Goal: Check status: Check status

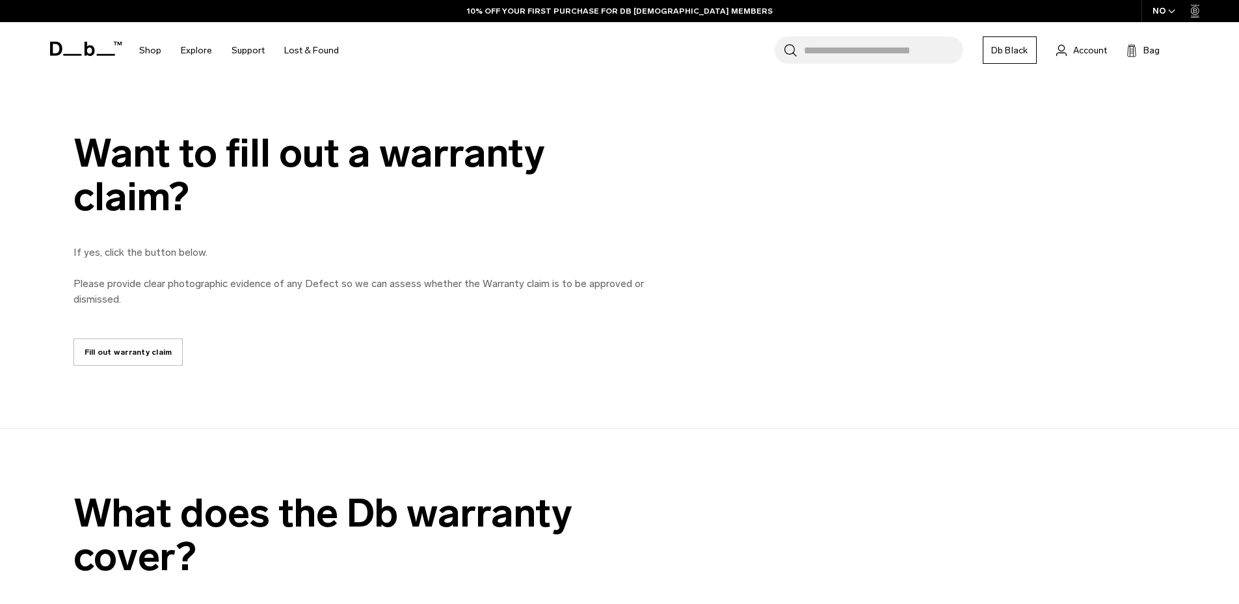
scroll to position [746, 0]
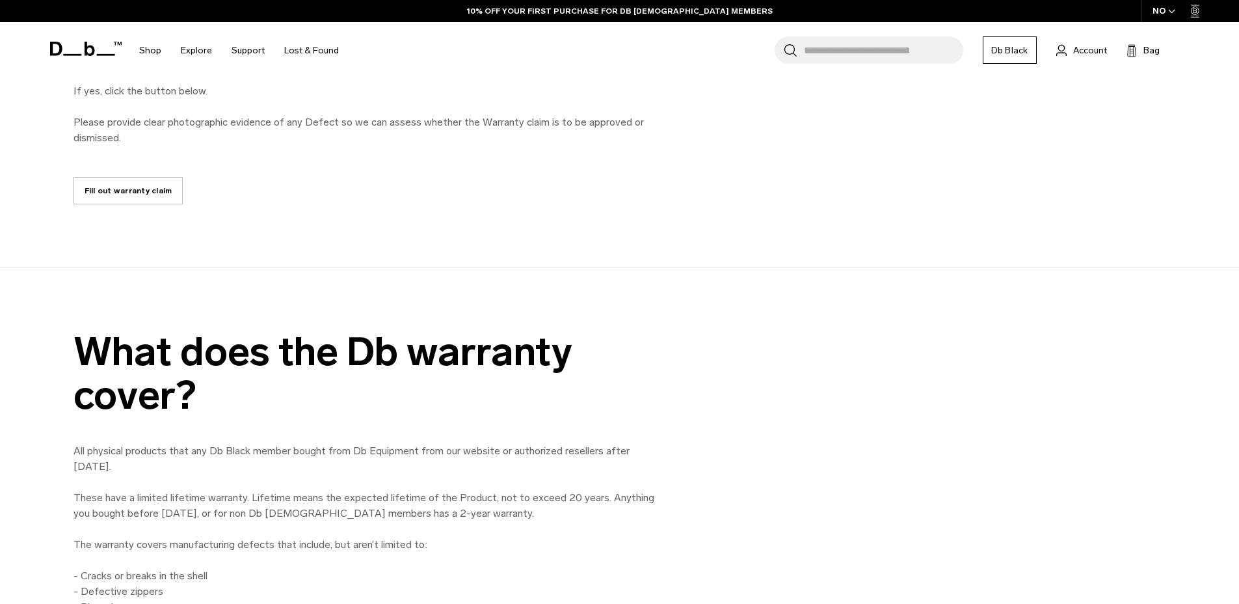
click at [158, 192] on link "Fill out warranty claim" at bounding box center [128, 190] width 110 height 27
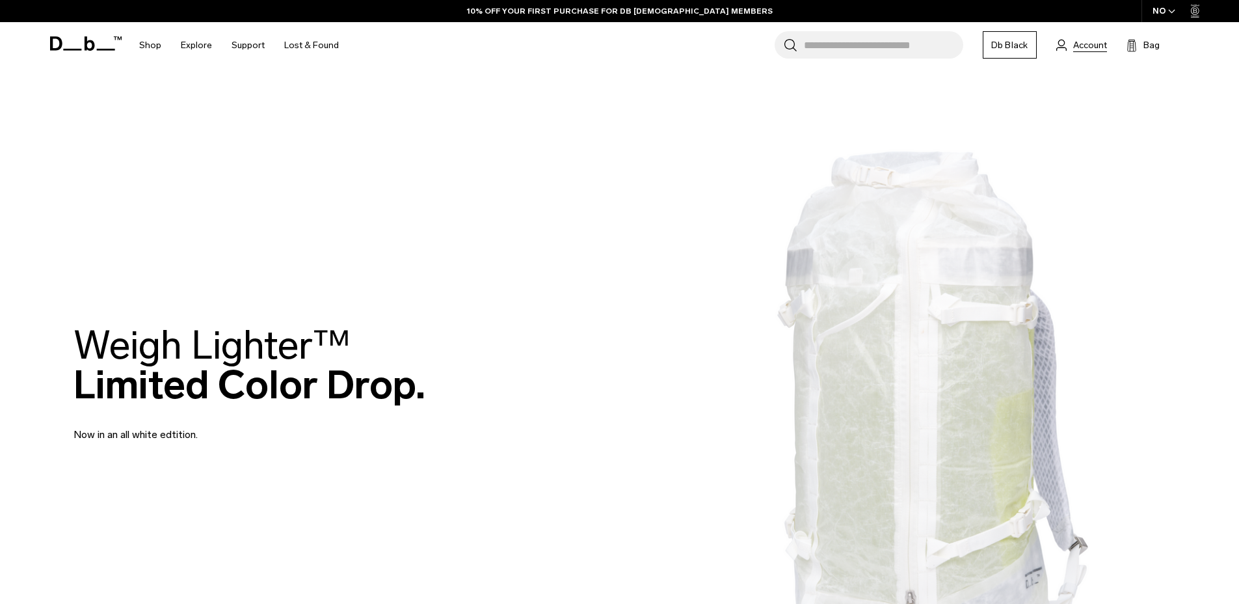
click at [1087, 43] on span "Account" at bounding box center [1090, 45] width 34 height 14
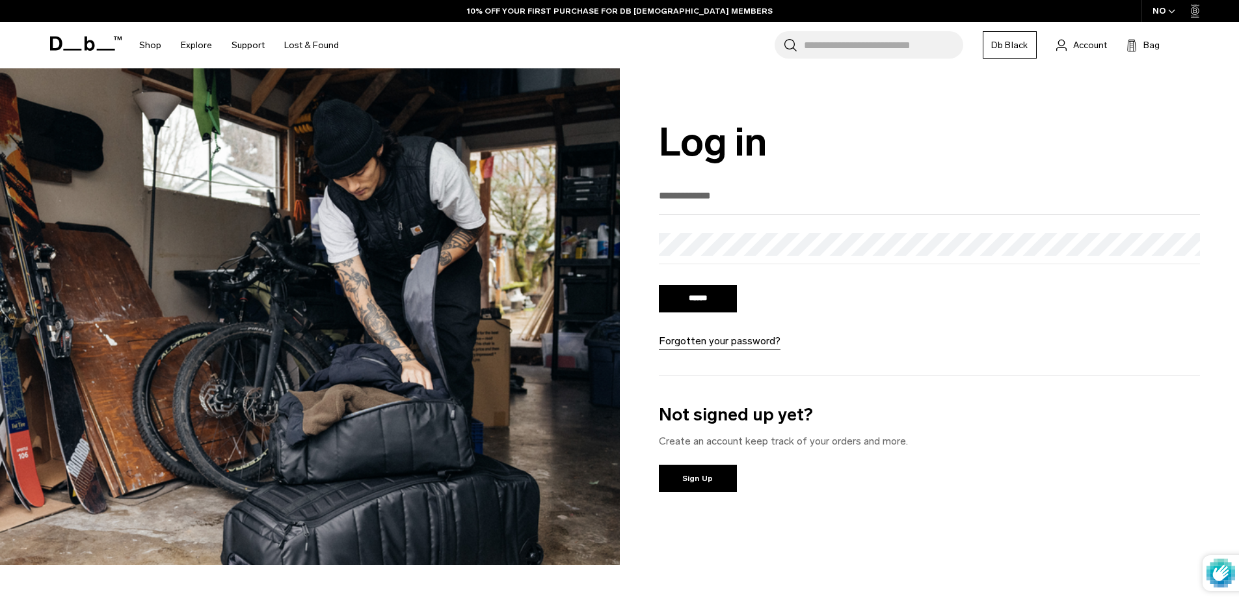
type input "**********"
click at [719, 300] on input "******" at bounding box center [698, 298] width 78 height 27
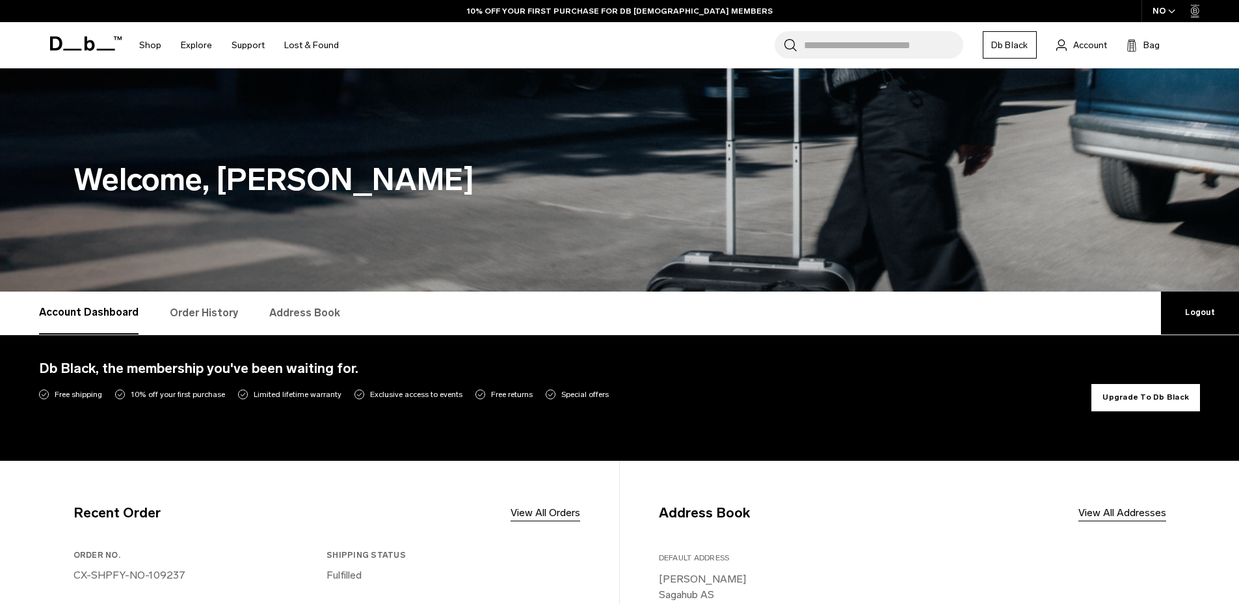
scroll to position [61, 0]
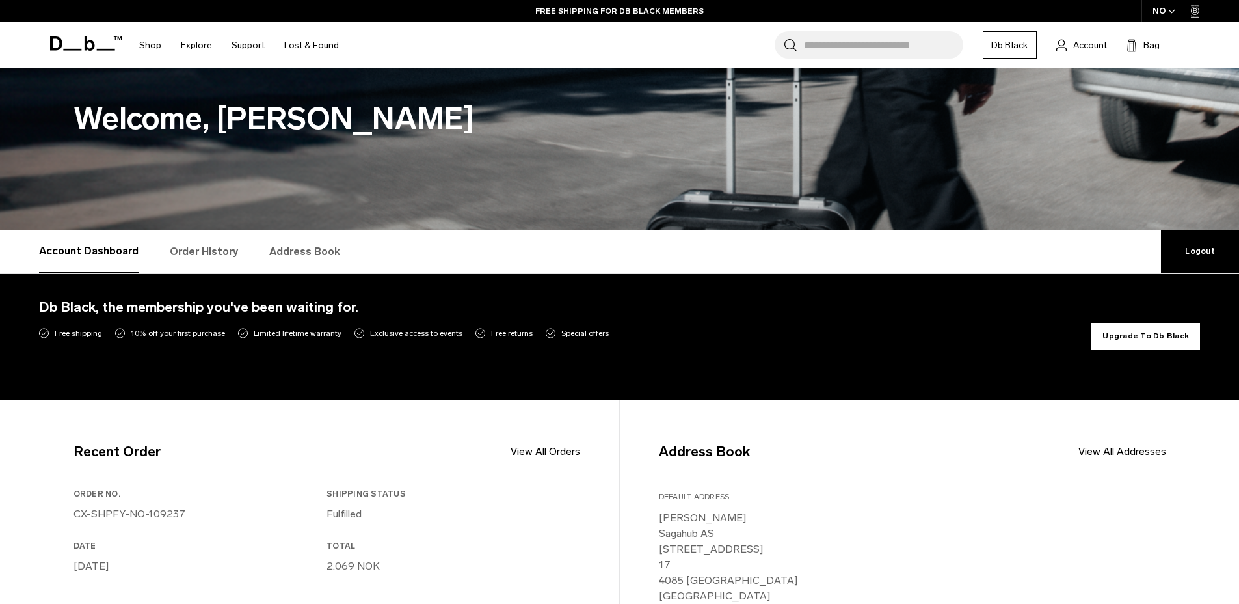
drag, startPoint x: 72, startPoint y: 514, endPoint x: 202, endPoint y: 516, distance: 130.1
click at [202, 516] on p "CX-SHPFY-NO-109237" at bounding box center [197, 514] width 248 height 16
drag, startPoint x: 128, startPoint y: 513, endPoint x: 73, endPoint y: 516, distance: 55.3
click at [73, 516] on p "CX-SHPFY-NO-109237" at bounding box center [197, 514] width 248 height 16
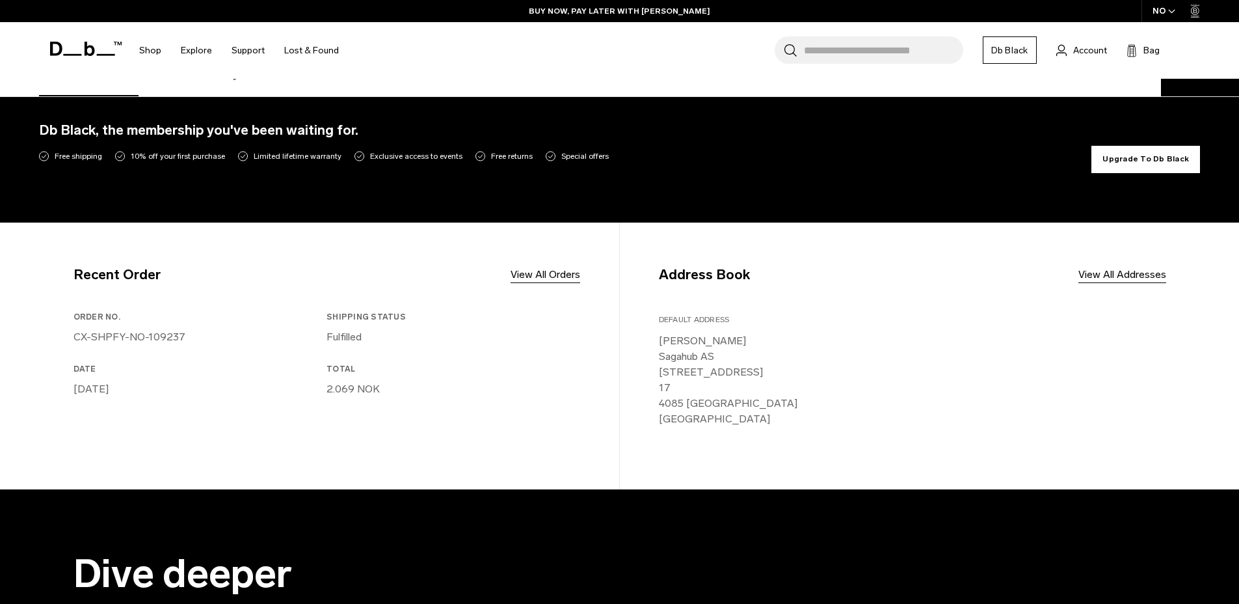
click at [276, 371] on h3 "Date" at bounding box center [197, 369] width 248 height 12
